Goal: Information Seeking & Learning: Understand process/instructions

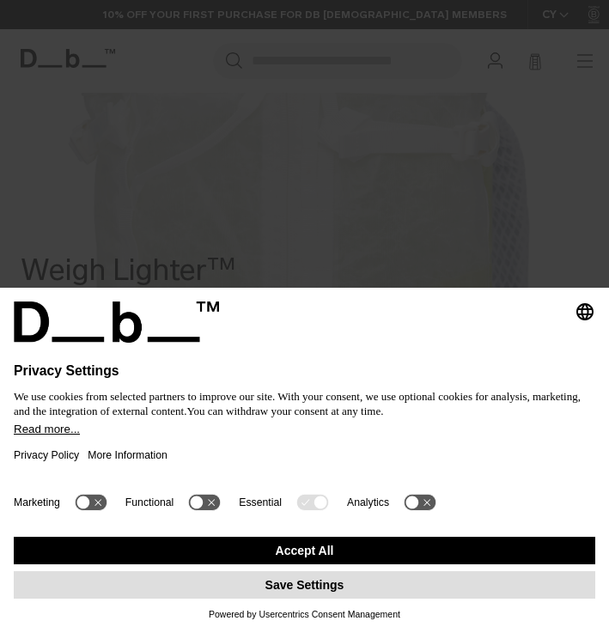
scroll to position [229, 0]
click at [346, 582] on button "Save Settings" at bounding box center [304, 584] width 581 height 27
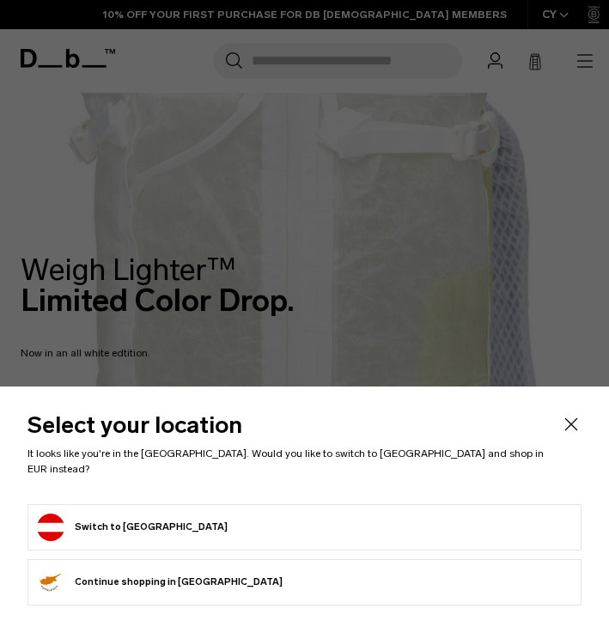
click at [278, 528] on form "Switch to Austria" at bounding box center [304, 527] width 535 height 27
click at [122, 517] on button "Switch to Austria" at bounding box center [132, 527] width 191 height 27
click at [86, 521] on button "Switch to Austria" at bounding box center [132, 527] width 191 height 27
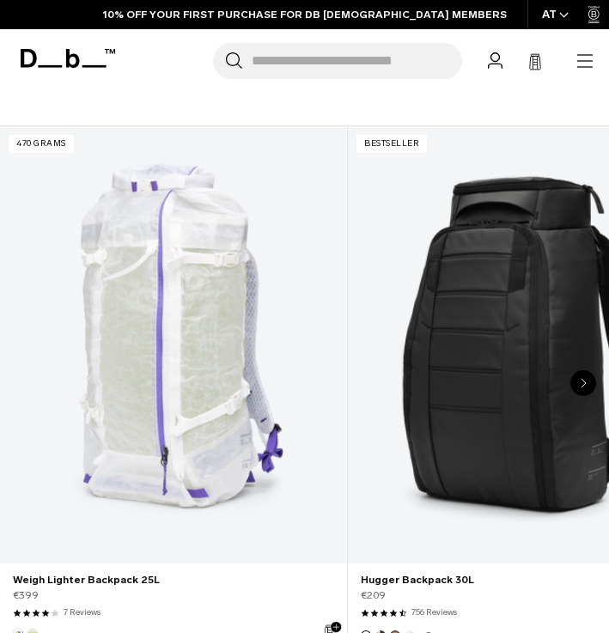
scroll to position [1525, 0]
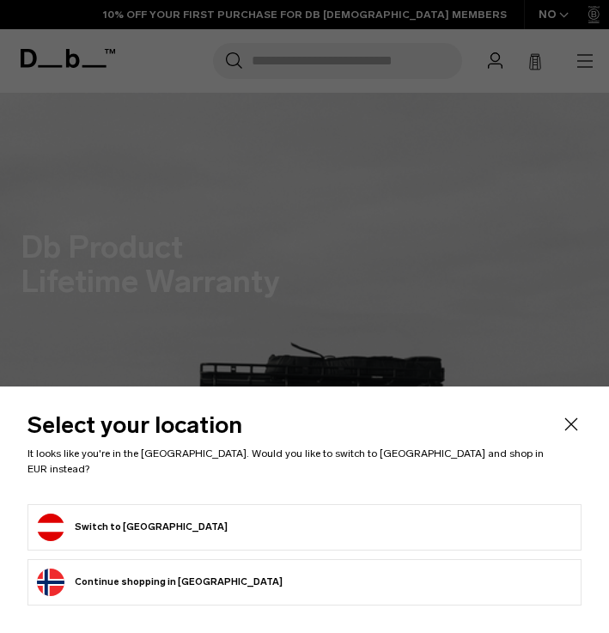
click at [207, 540] on form "Switch to Austria" at bounding box center [304, 527] width 535 height 27
click at [136, 534] on button "Switch to Austria" at bounding box center [132, 527] width 191 height 27
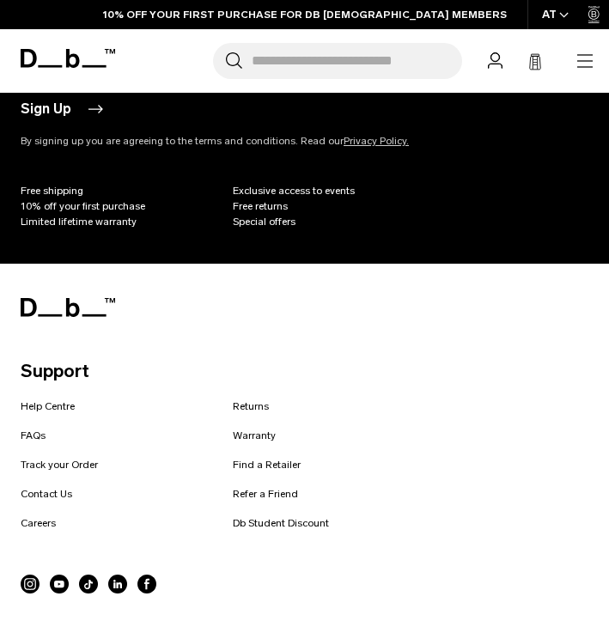
scroll to position [1911, 0]
